Goal: Answer question/provide support

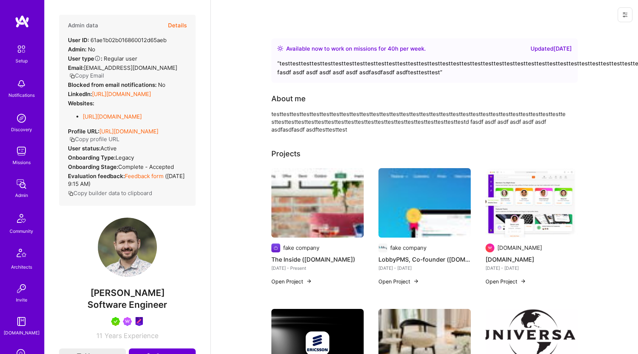
click at [177, 25] on button "Details" at bounding box center [177, 25] width 19 height 21
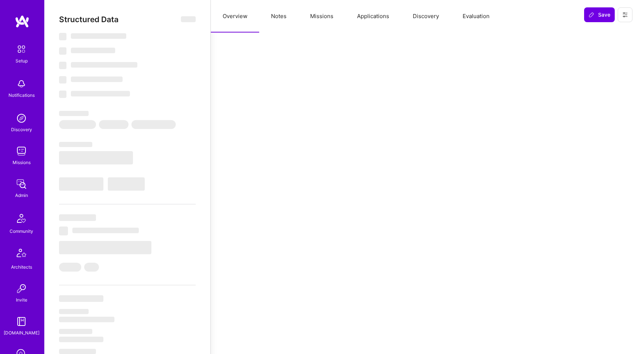
click at [463, 15] on button "Evaluation" at bounding box center [476, 16] width 51 height 33
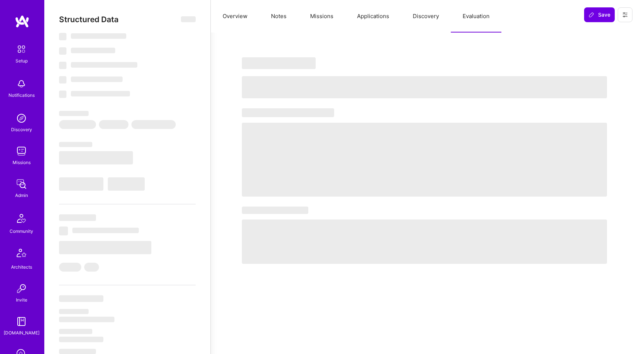
select select "Right Now"
select select "5"
select select "7"
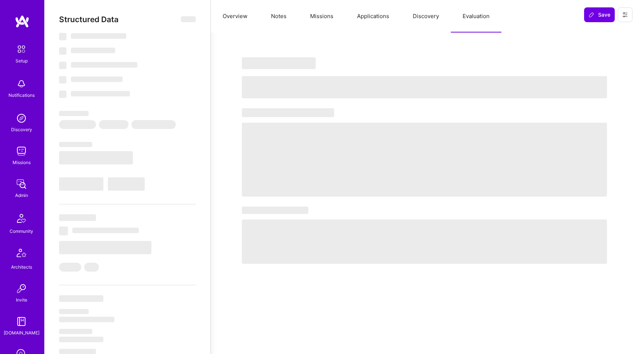
select select "US"
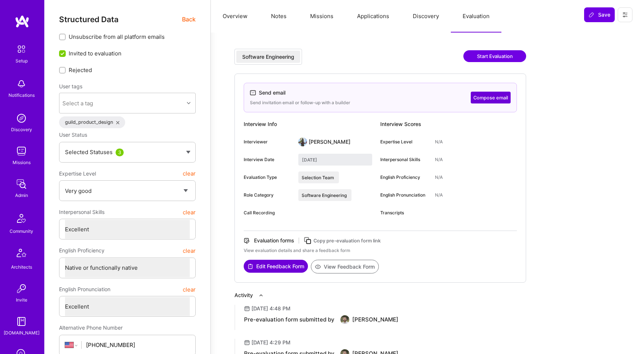
scroll to position [120, 0]
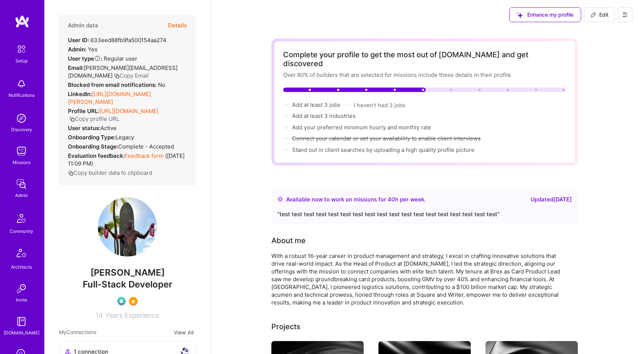
click at [185, 24] on button "Details" at bounding box center [177, 25] width 19 height 21
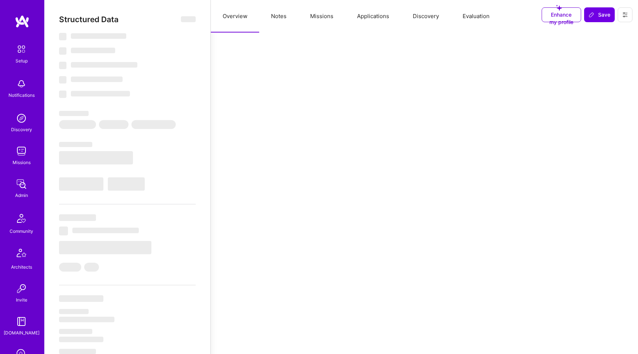
click at [464, 16] on button "Evaluation" at bounding box center [476, 16] width 51 height 33
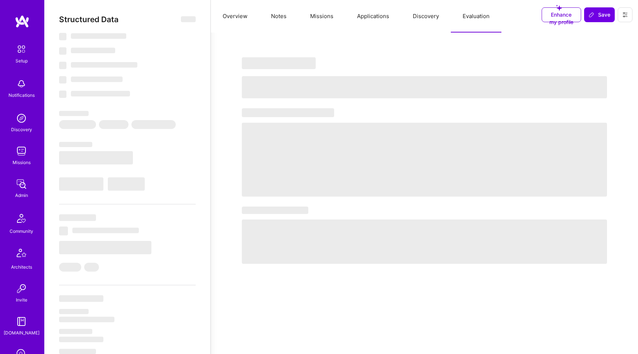
select select "Right Now"
select select "Verified"
select select "US"
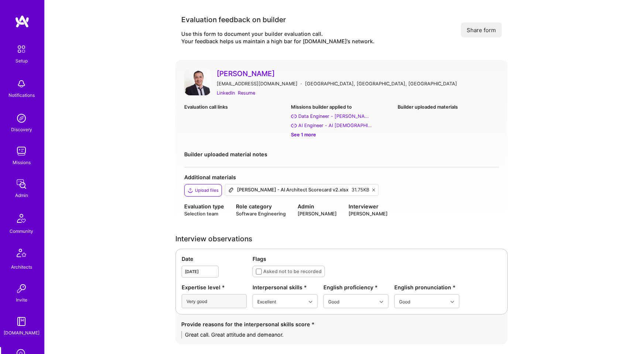
click at [198, 66] on div "Alim Polat alimpolat@gmail.com · Stockholm, Stockholm County, Sweden LinkedIn R…" at bounding box center [341, 143] width 333 height 166
click at [197, 74] on img at bounding box center [197, 82] width 27 height 27
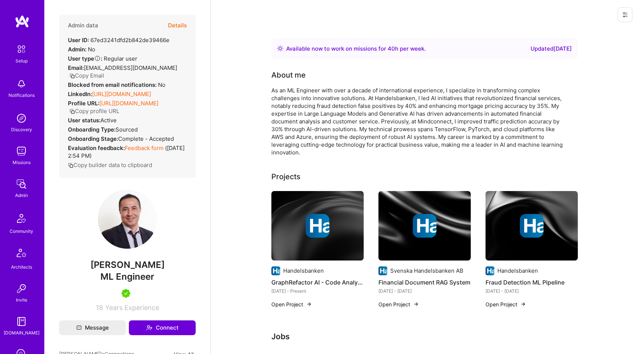
click at [184, 23] on button "Details" at bounding box center [177, 25] width 19 height 21
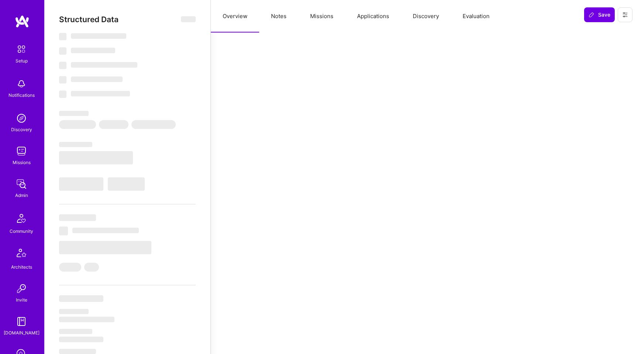
click at [476, 17] on button "Evaluation" at bounding box center [476, 16] width 51 height 33
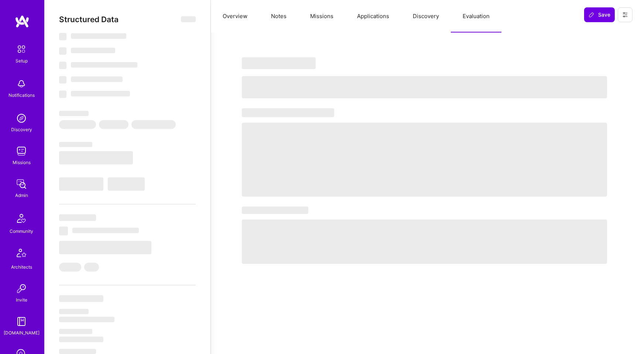
select select "Right Now"
select select "5"
select select "7"
select select "6"
select select "7"
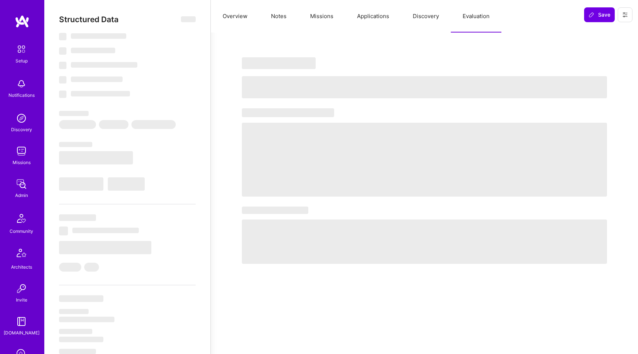
select select "SE"
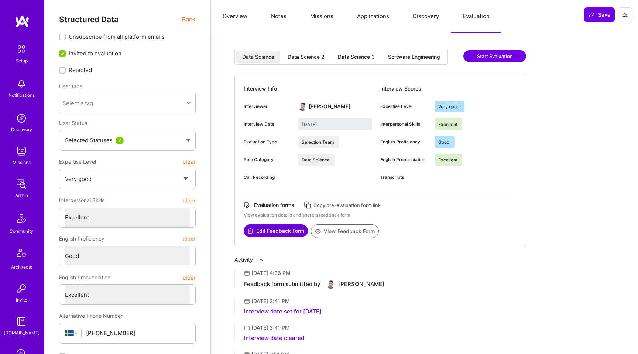
click at [395, 58] on div "Software Engineering" at bounding box center [414, 56] width 52 height 7
type input "[DATE]"
